Goal: Find contact information: Find contact information

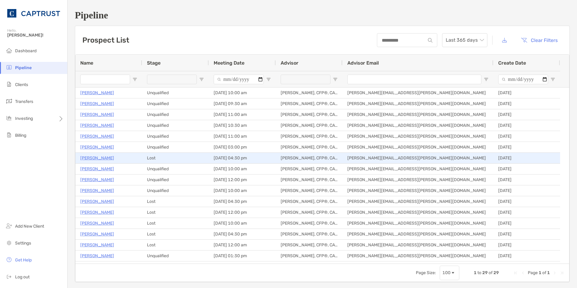
click at [101, 157] on p "[PERSON_NAME]" at bounding box center [97, 158] width 34 height 8
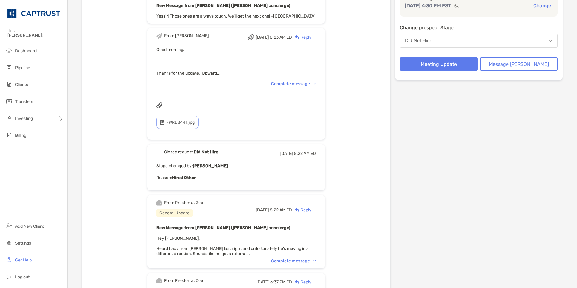
scroll to position [121, 0]
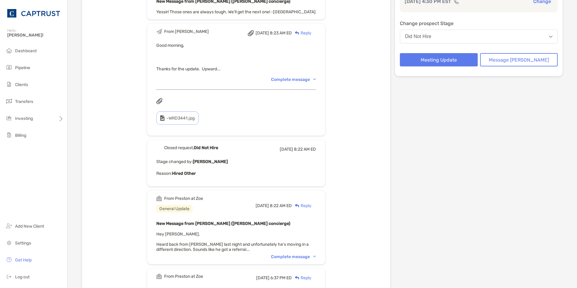
click at [306, 254] on div "Complete message" at bounding box center [293, 256] width 45 height 5
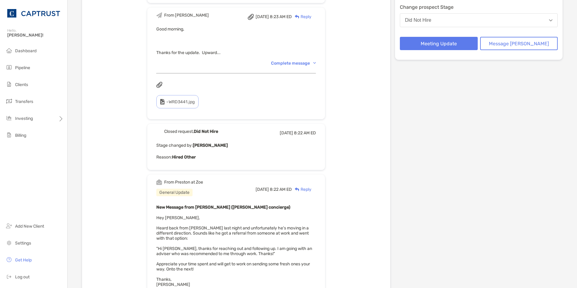
scroll to position [151, 0]
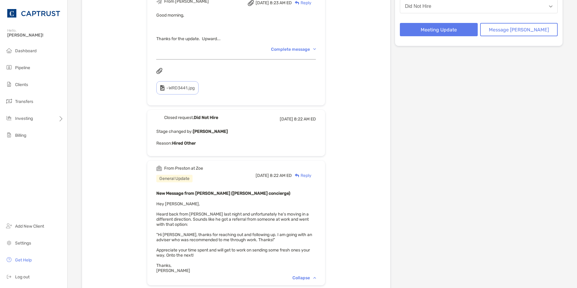
drag, startPoint x: 262, startPoint y: 223, endPoint x: 259, endPoint y: 243, distance: 19.8
click at [259, 243] on div "New Message from [PERSON_NAME] ([PERSON_NAME] concierge) Hey [PERSON_NAME], Hea…" at bounding box center [236, 232] width 160 height 84
drag, startPoint x: 259, startPoint y: 243, endPoint x: 237, endPoint y: 245, distance: 22.1
click at [237, 245] on div "New Message from [PERSON_NAME] ([PERSON_NAME] concierge) Hey [PERSON_NAME], Hea…" at bounding box center [236, 232] width 160 height 84
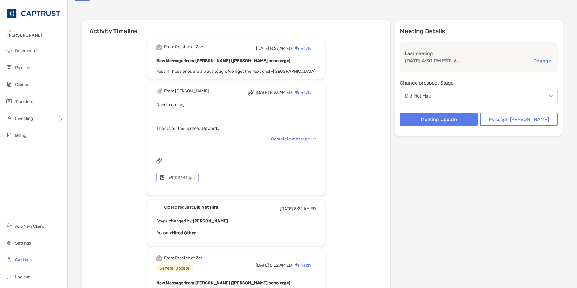
scroll to position [0, 0]
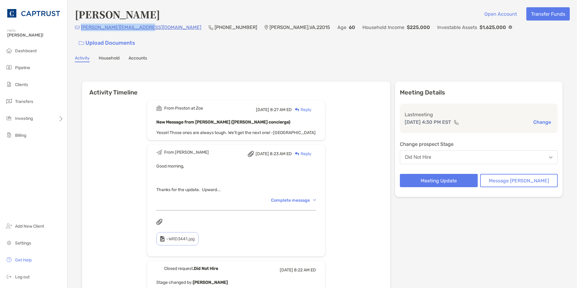
drag, startPoint x: 146, startPoint y: 30, endPoint x: 82, endPoint y: 28, distance: 64.6
click at [82, 28] on div "[PERSON_NAME][EMAIL_ADDRESS][DOMAIN_NAME] (202) 716-[GEOGRAPHIC_DATA][PERSON_NA…" at bounding box center [322, 37] width 495 height 26
click at [298, 198] on div "Complete message" at bounding box center [293, 200] width 45 height 5
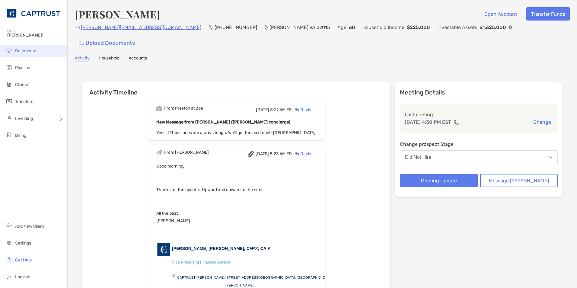
click at [27, 50] on span "Dashboard" at bounding box center [25, 50] width 21 height 5
